Goal: Transaction & Acquisition: Purchase product/service

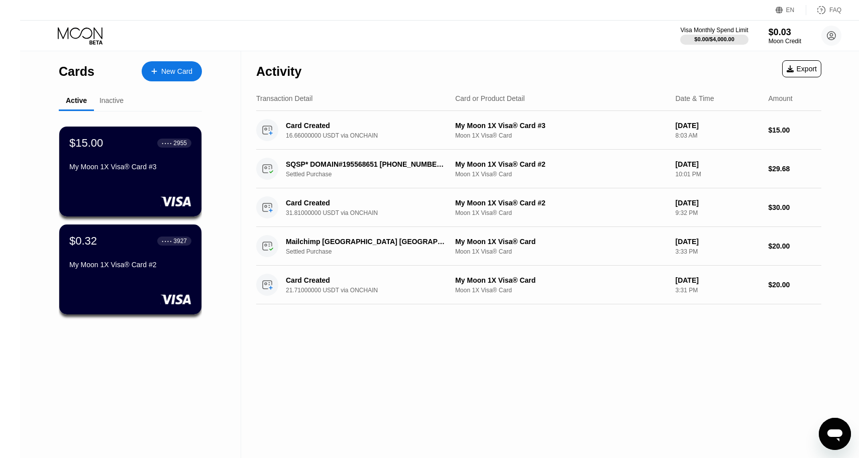
click at [161, 73] on div "New Card" at bounding box center [176, 71] width 31 height 9
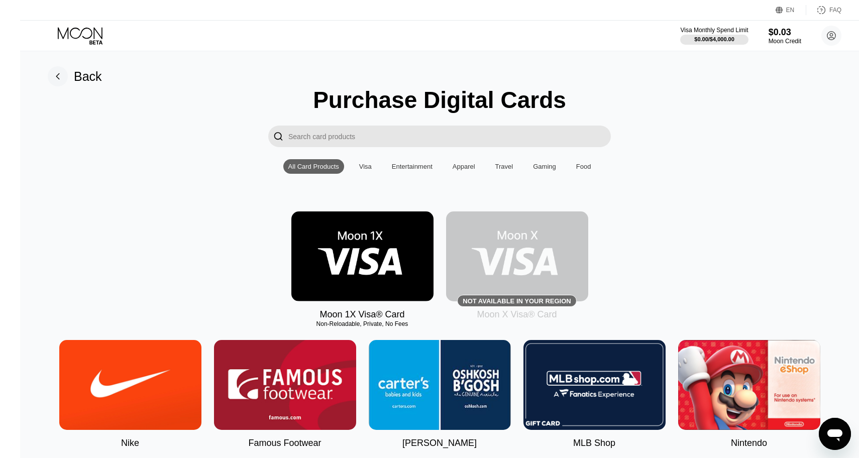
click at [199, 213] on div "Moon 1X Visa® Card Non-Reloadable, Private, No Fees Not available in your regio…" at bounding box center [439, 265] width 828 height 108
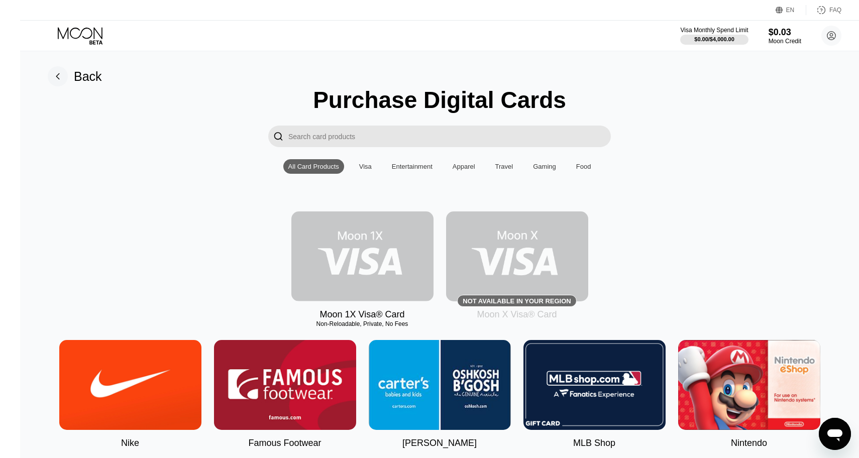
click at [361, 251] on img at bounding box center [362, 256] width 142 height 90
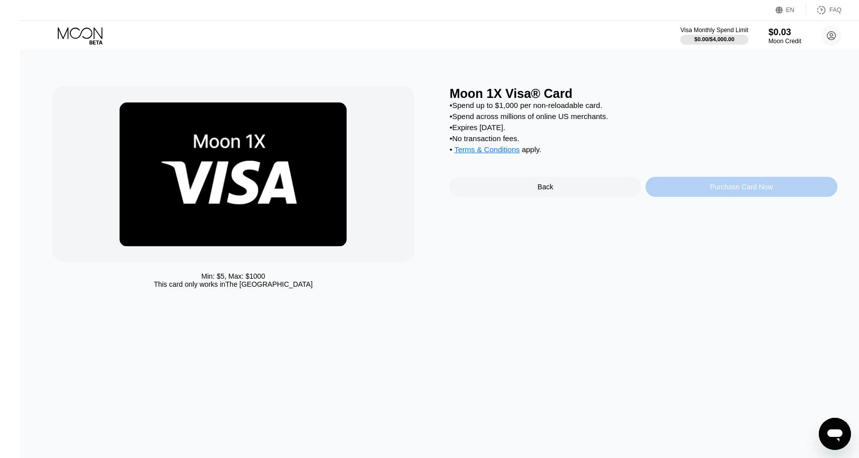
click at [727, 191] on div "Purchase Card Now" at bounding box center [740, 187] width 63 height 8
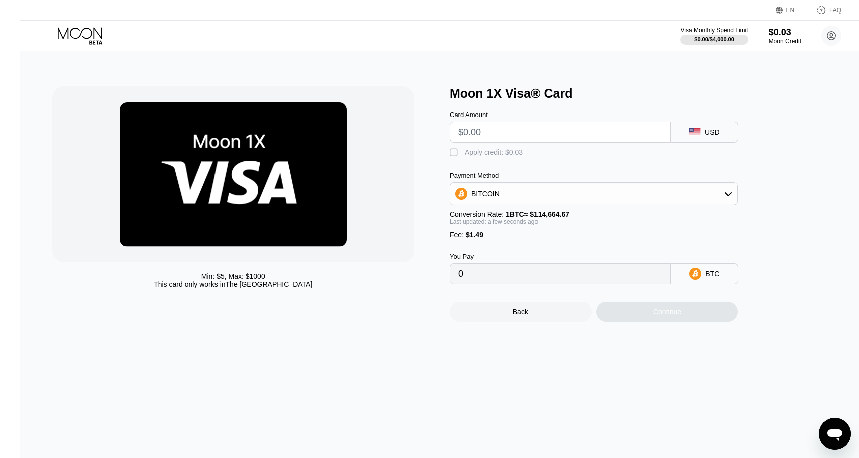
click at [547, 134] on input "text" at bounding box center [560, 132] width 204 height 20
type input "$2"
type input "0.00003044"
type input "$21"
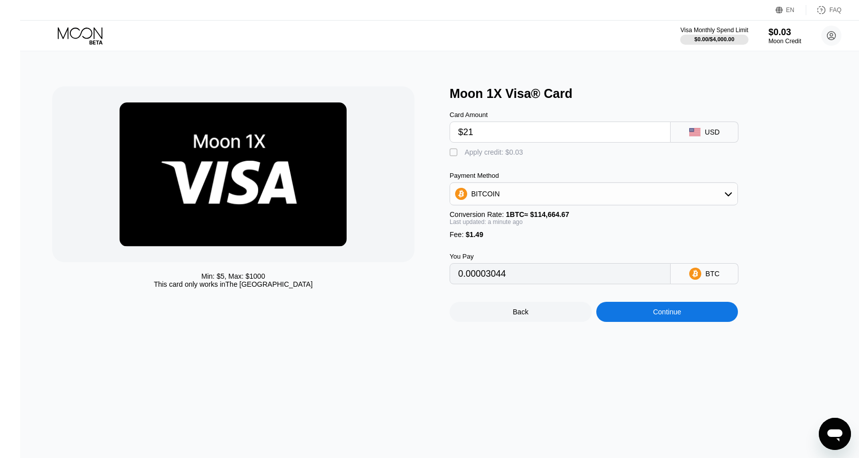
type input "0.00019614"
type input "$2"
type input "0.00003044"
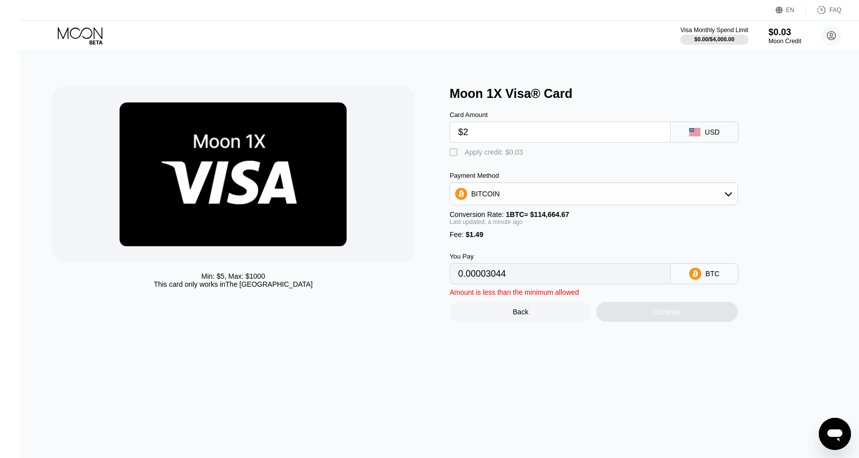
type input "$22"
type input "0.00020486"
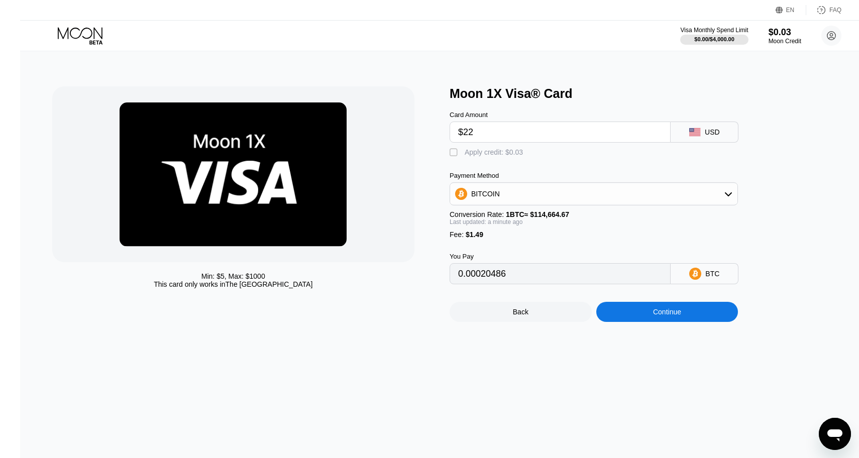
type input "$22"
click at [525, 194] on div "BITCOIN" at bounding box center [593, 194] width 287 height 20
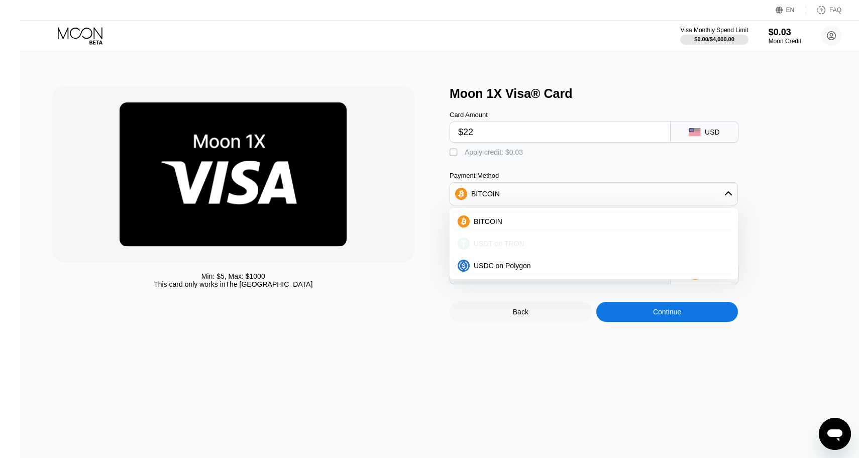
click at [486, 246] on span "USDT on TRON" at bounding box center [498, 243] width 51 height 8
type input "23.73"
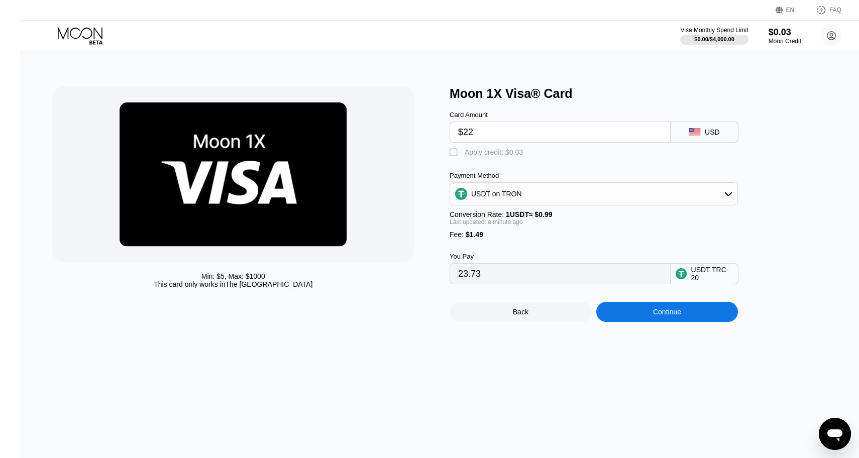
click at [500, 275] on input "23.73" at bounding box center [560, 274] width 204 height 20
click at [664, 311] on div "Continue" at bounding box center [667, 312] width 28 height 8
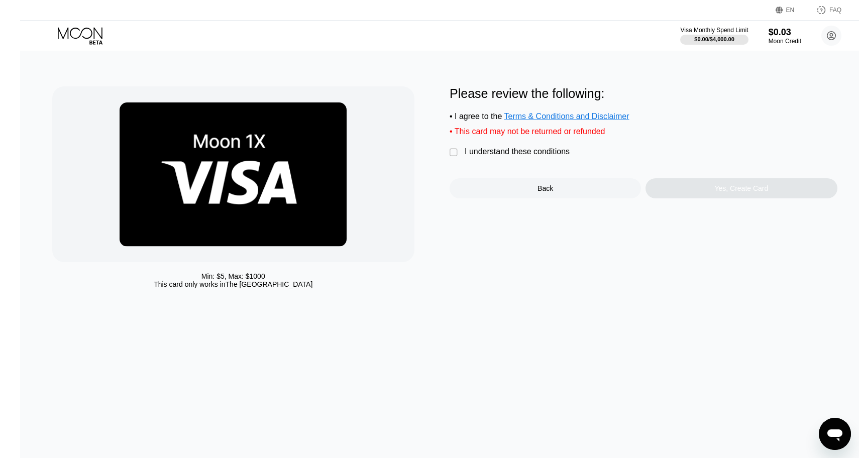
click at [449, 150] on div "" at bounding box center [454, 153] width 10 height 10
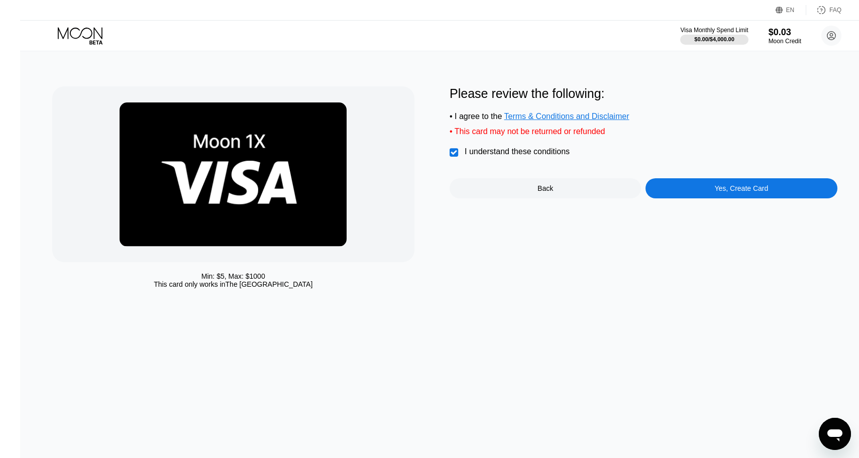
click at [686, 192] on div "Yes, Create Card" at bounding box center [740, 188] width 191 height 20
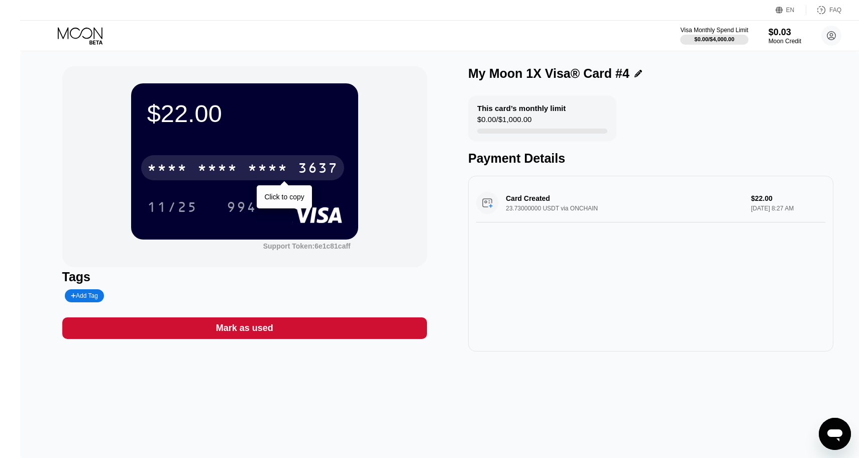
click at [298, 170] on div "3637" at bounding box center [318, 169] width 40 height 16
